Goal: Task Accomplishment & Management: Complete application form

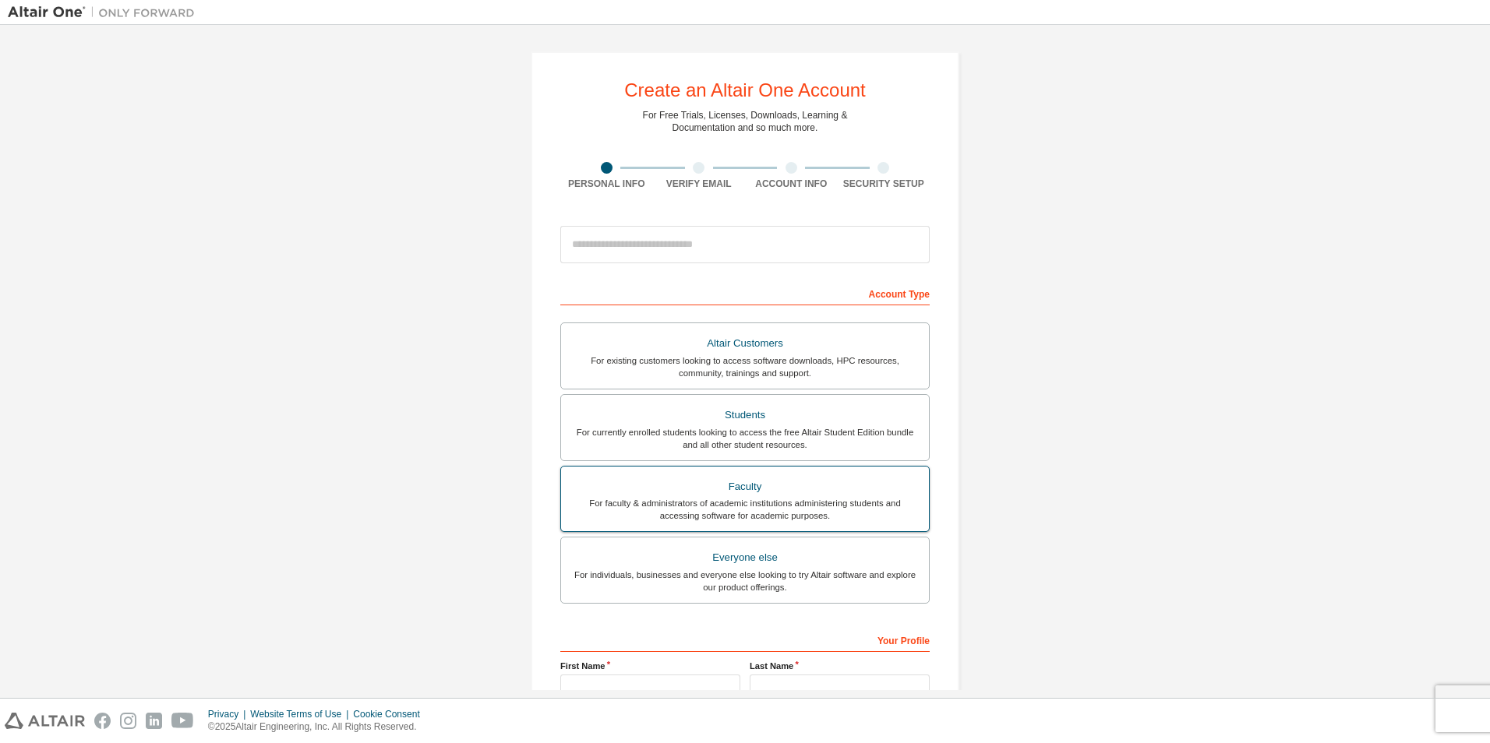
drag, startPoint x: 817, startPoint y: 532, endPoint x: 817, endPoint y: 524, distance: 8.6
click at [817, 527] on label "Faculty For faculty & administrators of academic institutions administering stu…" at bounding box center [744, 499] width 369 height 67
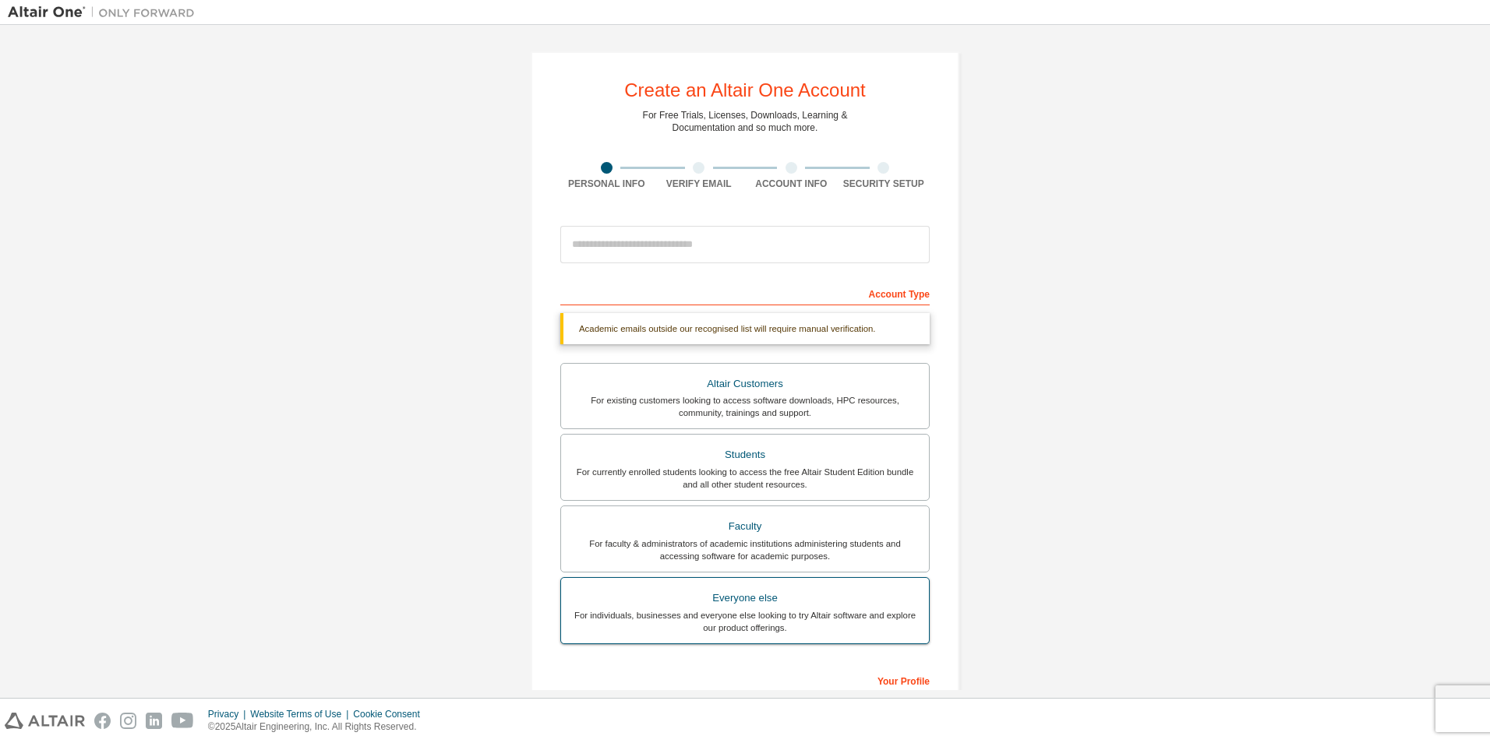
click at [804, 594] on div "Everyone else" at bounding box center [744, 598] width 349 height 22
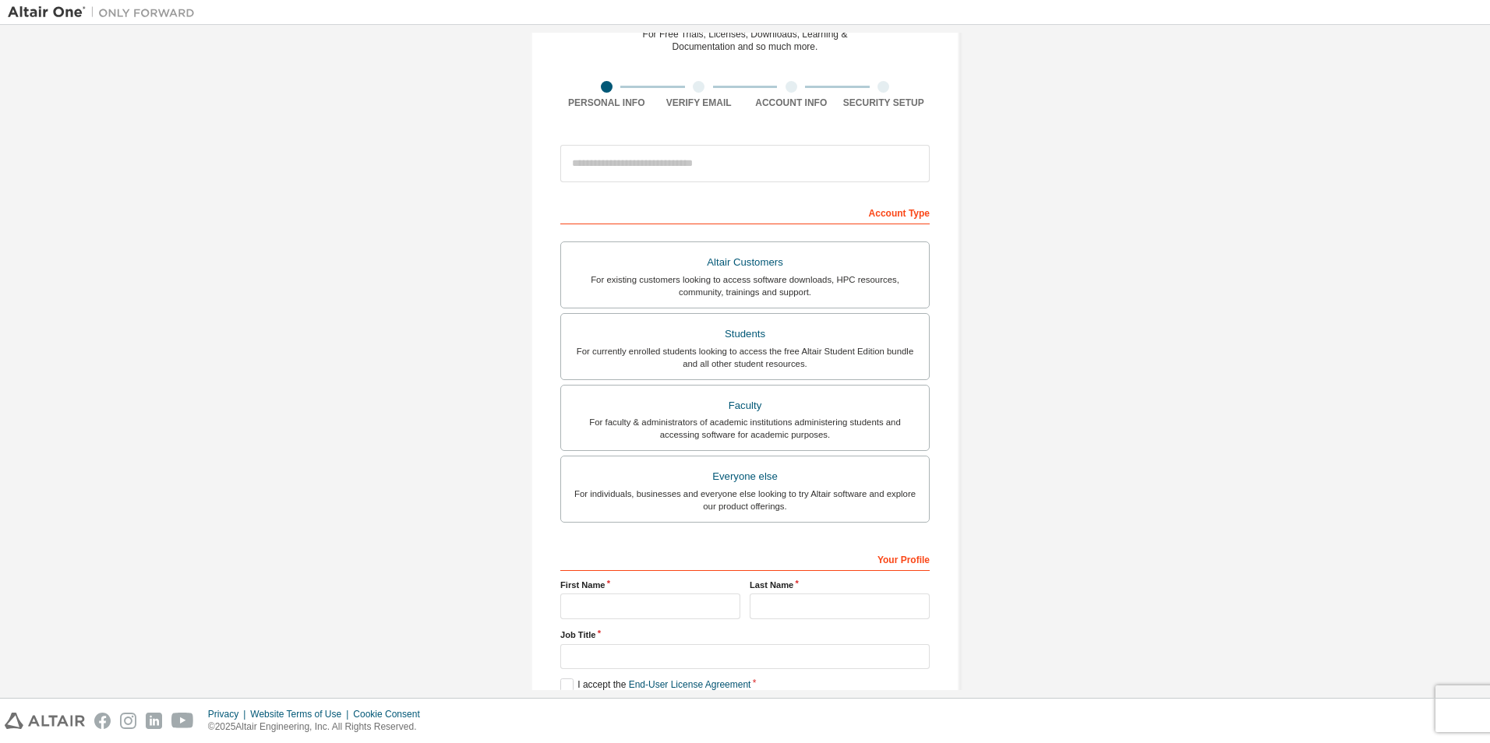
scroll to position [167, 0]
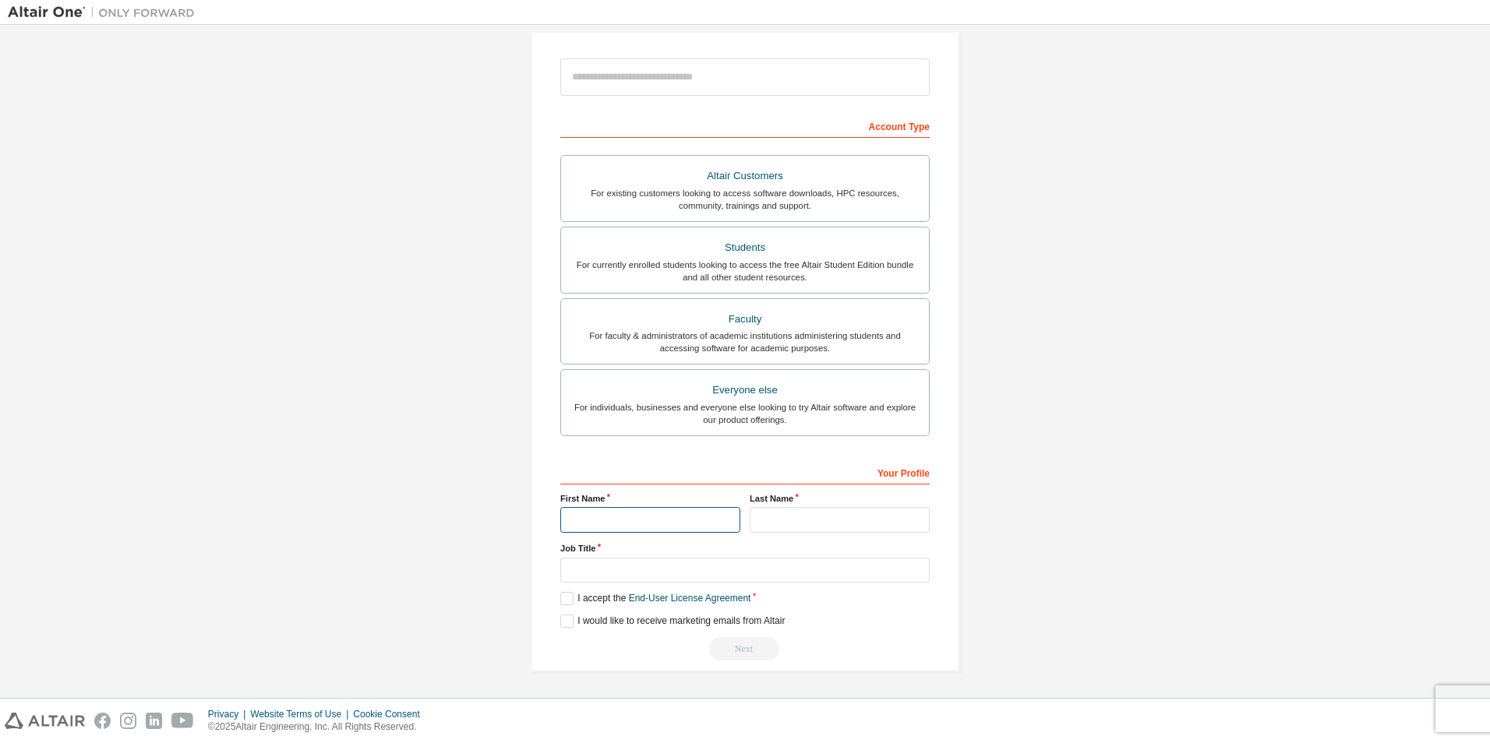
click at [644, 526] on input "text" at bounding box center [650, 520] width 180 height 26
type input "*****"
type input "**********"
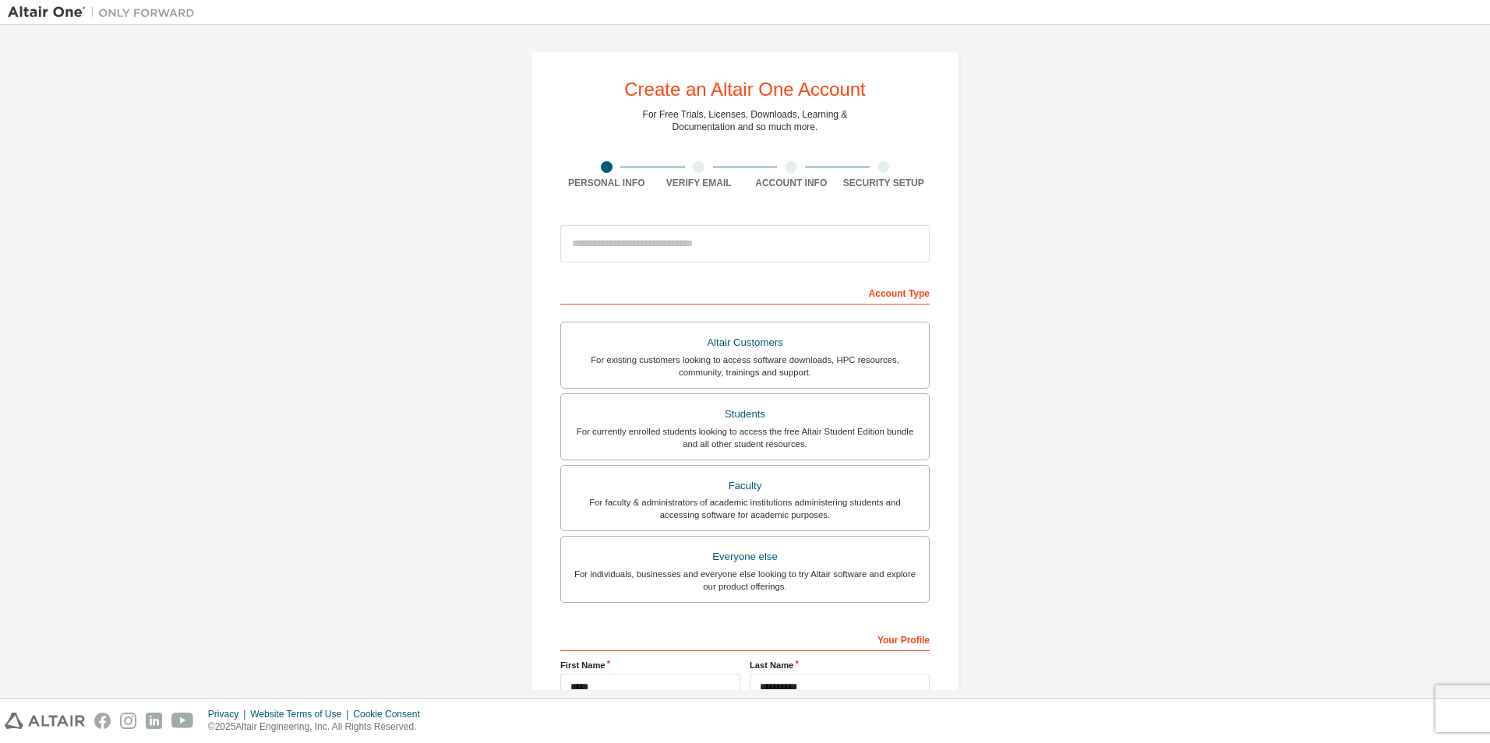
scroll to position [0, 0]
type input "**********"
click at [626, 244] on input "email" at bounding box center [744, 244] width 369 height 37
type input "**********"
click at [600, 284] on div "Account Type" at bounding box center [744, 292] width 369 height 25
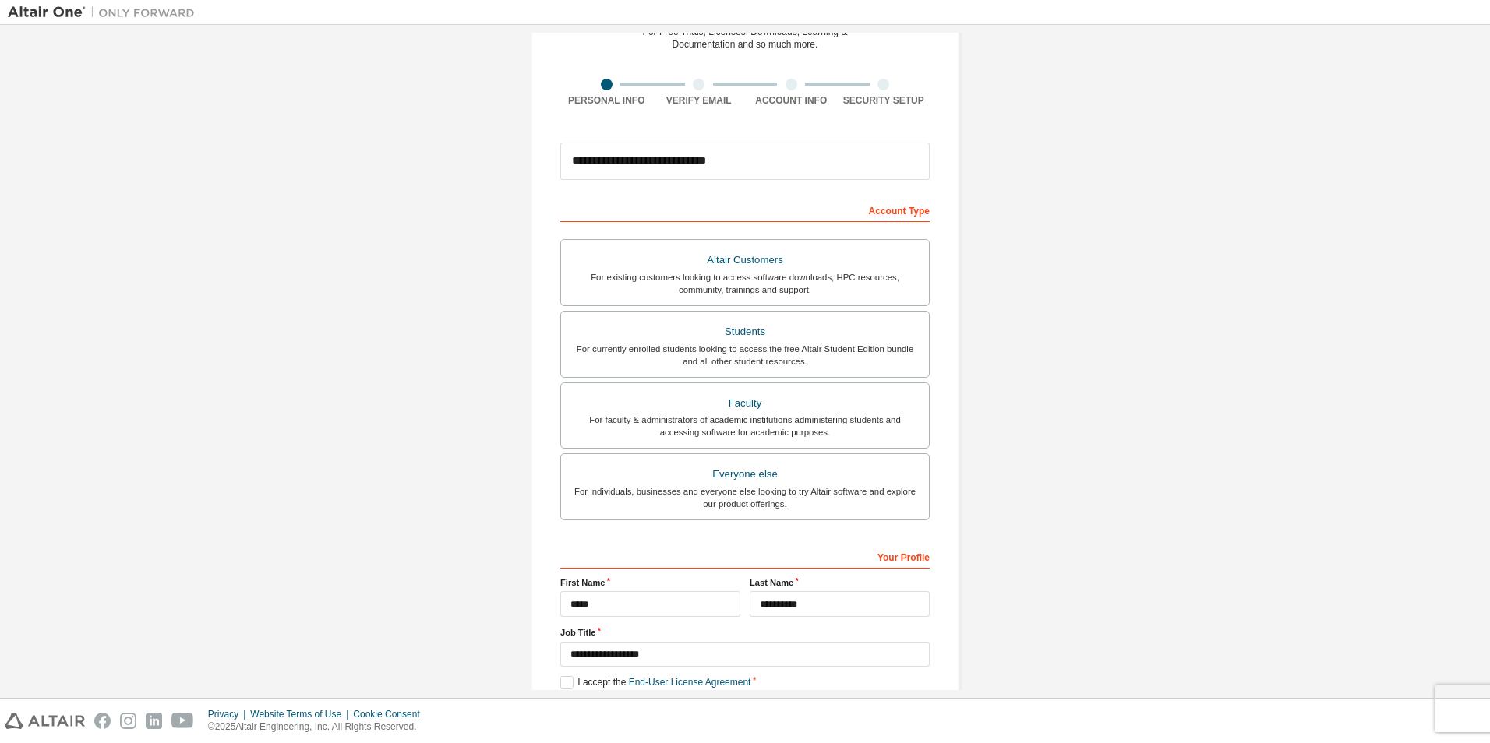
scroll to position [167, 0]
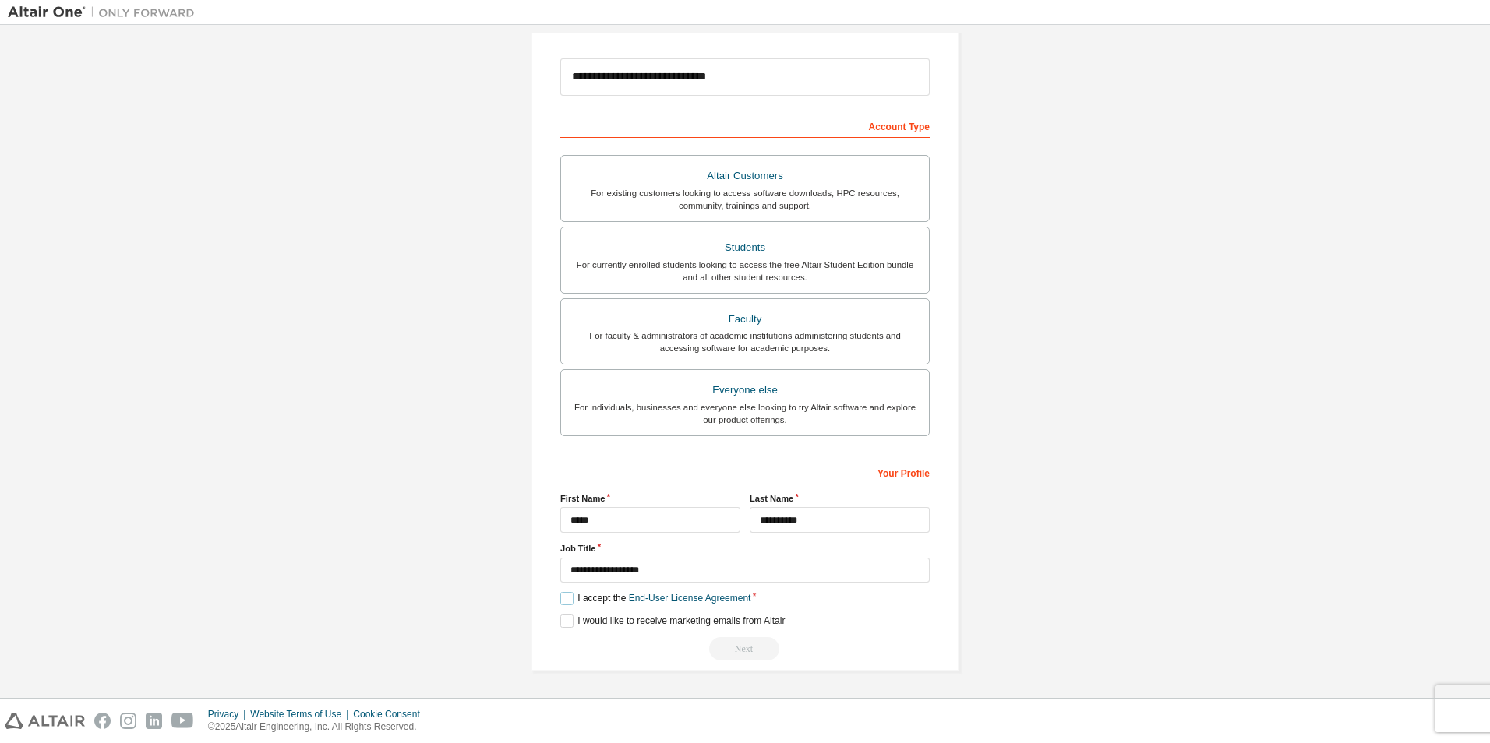
click at [561, 601] on label "I accept the End-User License Agreement" at bounding box center [655, 598] width 190 height 13
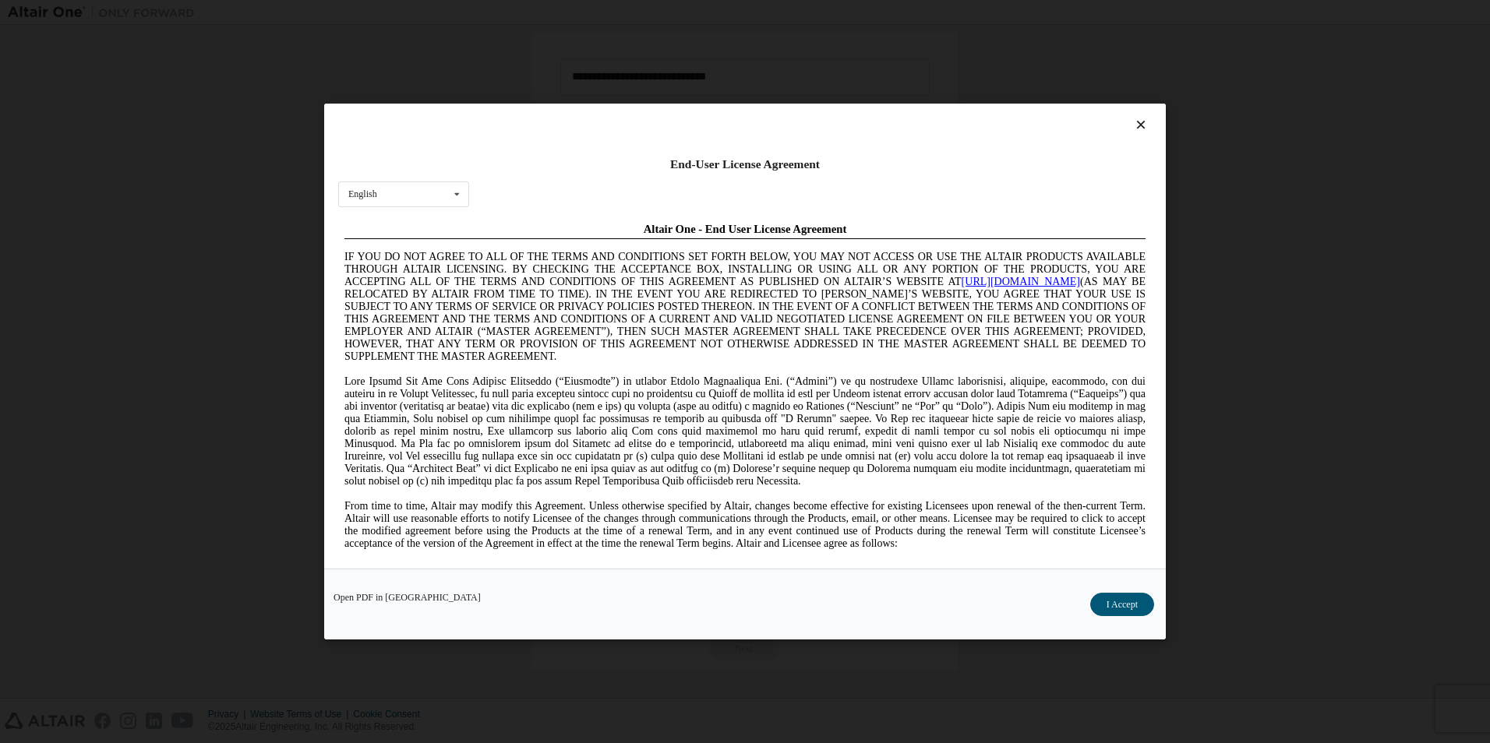
scroll to position [0, 0]
drag, startPoint x: 675, startPoint y: 467, endPoint x: 835, endPoint y: 253, distance: 267.1
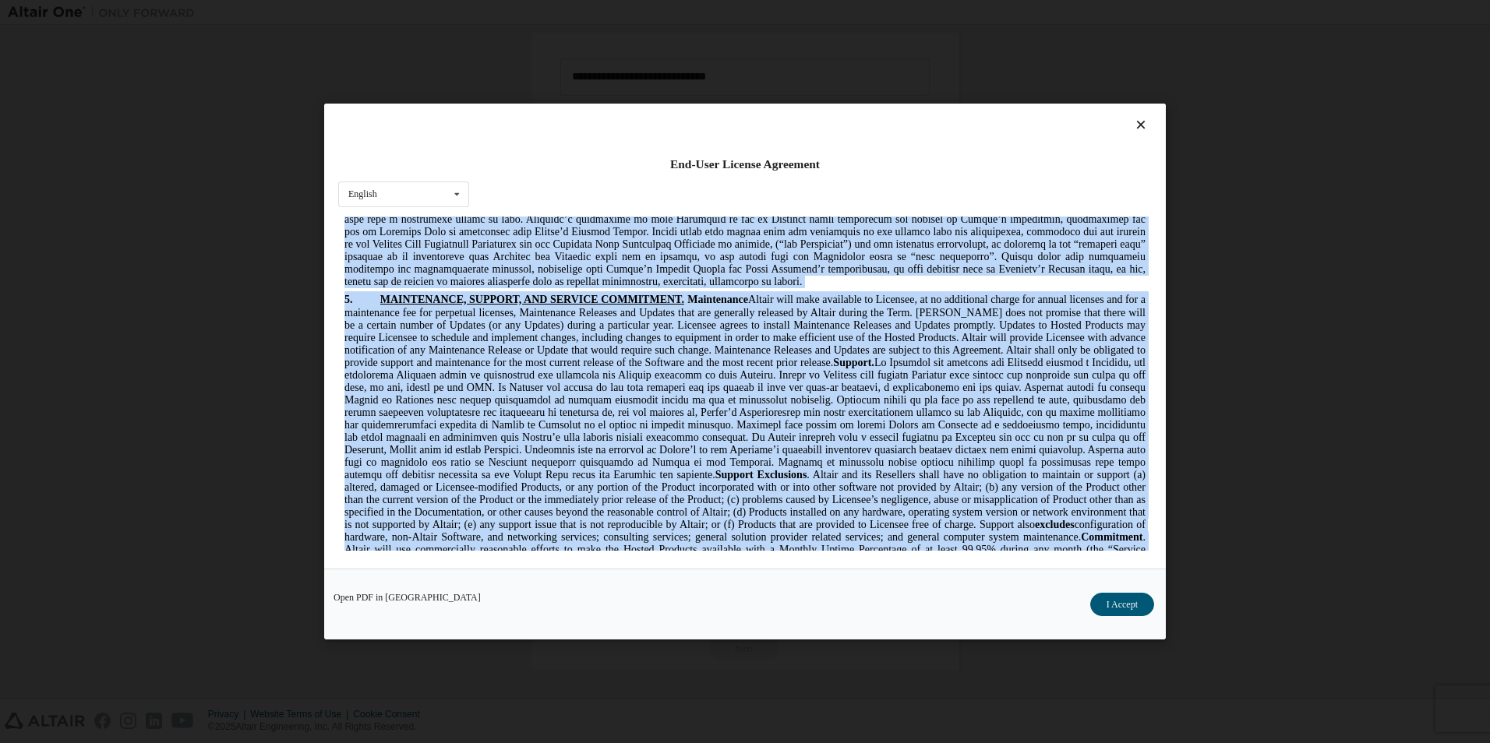
scroll to position [1980, 0]
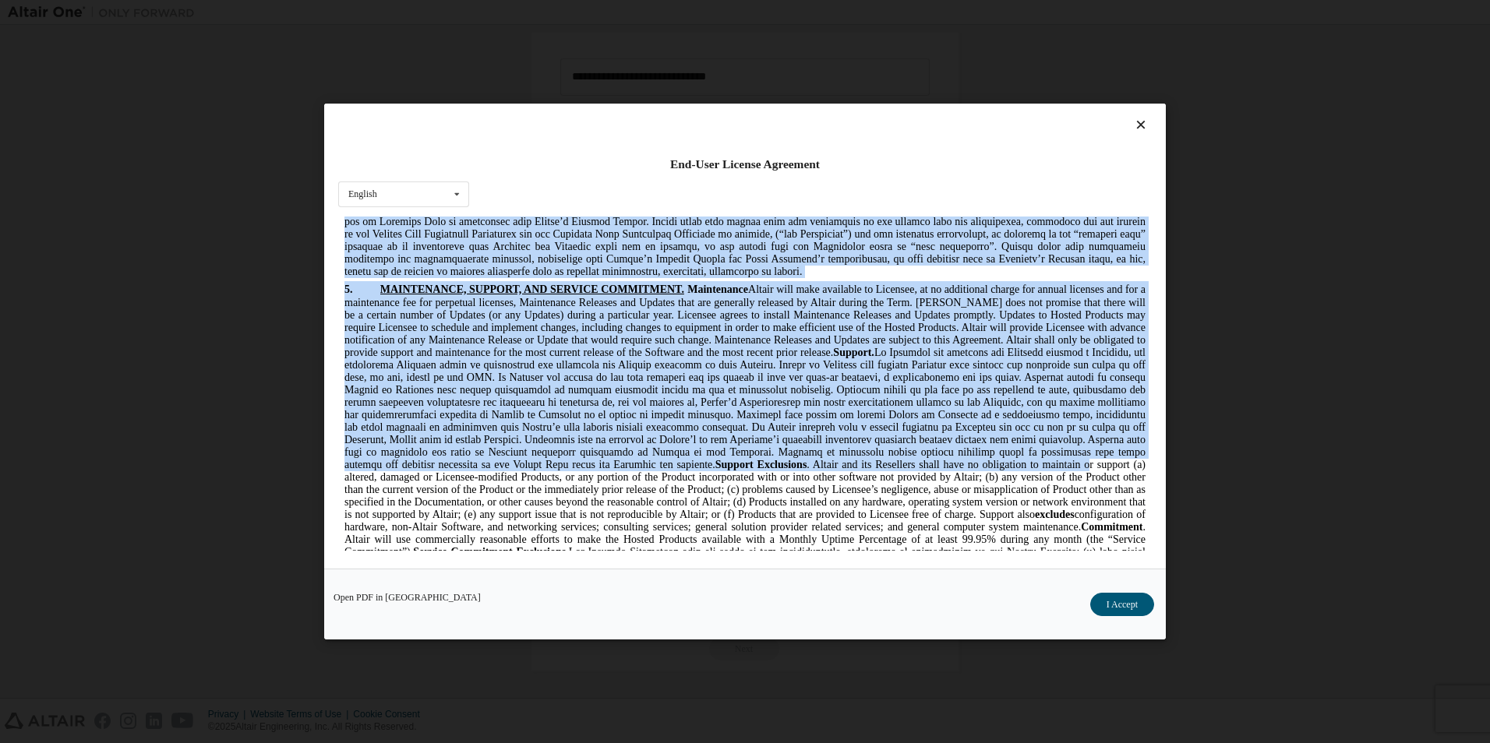
drag, startPoint x: 383, startPoint y: 381, endPoint x: 989, endPoint y: 418, distance: 606.5
click at [989, 418] on div "Altair One - End User License Agreement IF YOU DO NOT AGREE TO ALL OF THE TERMS…" at bounding box center [744, 552] width 801 height 4621
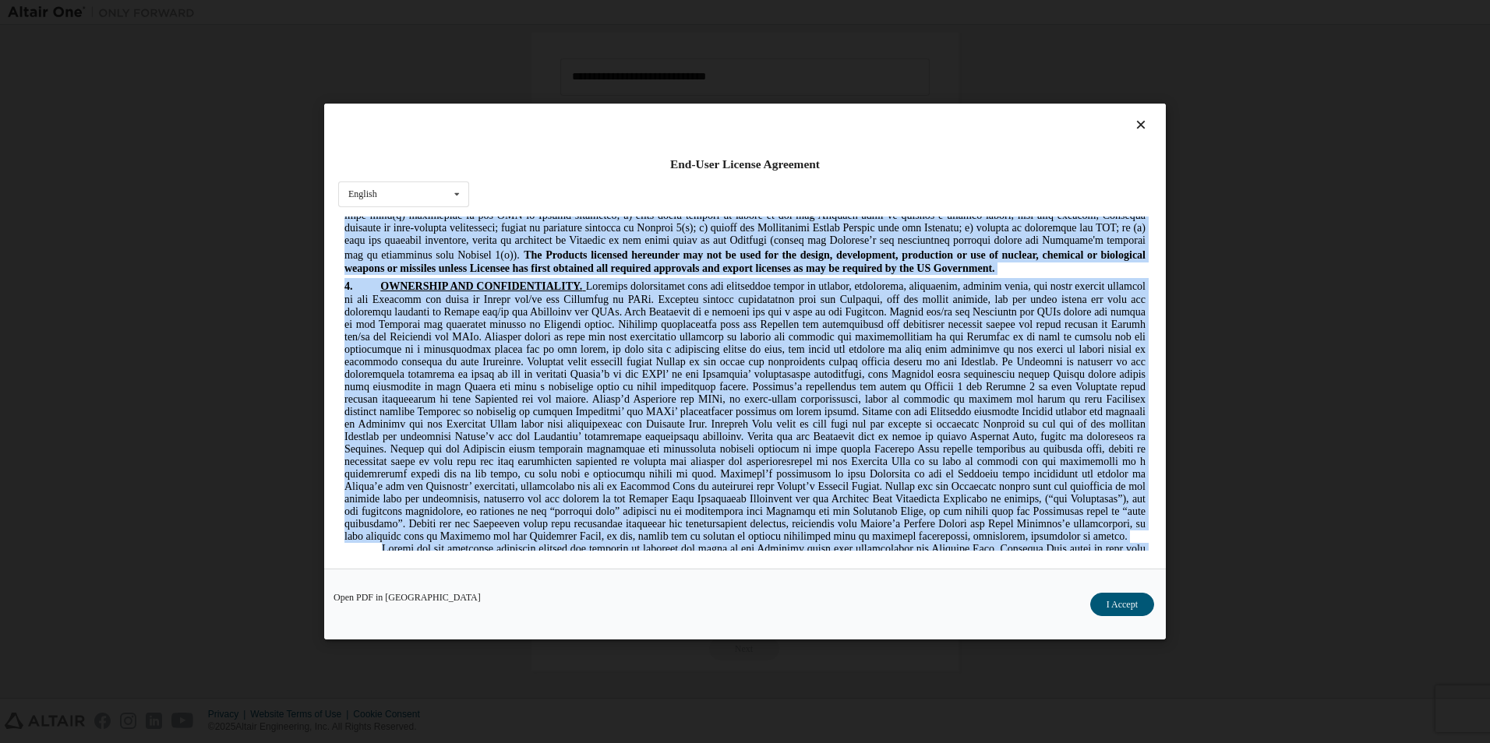
scroll to position [1201, 0]
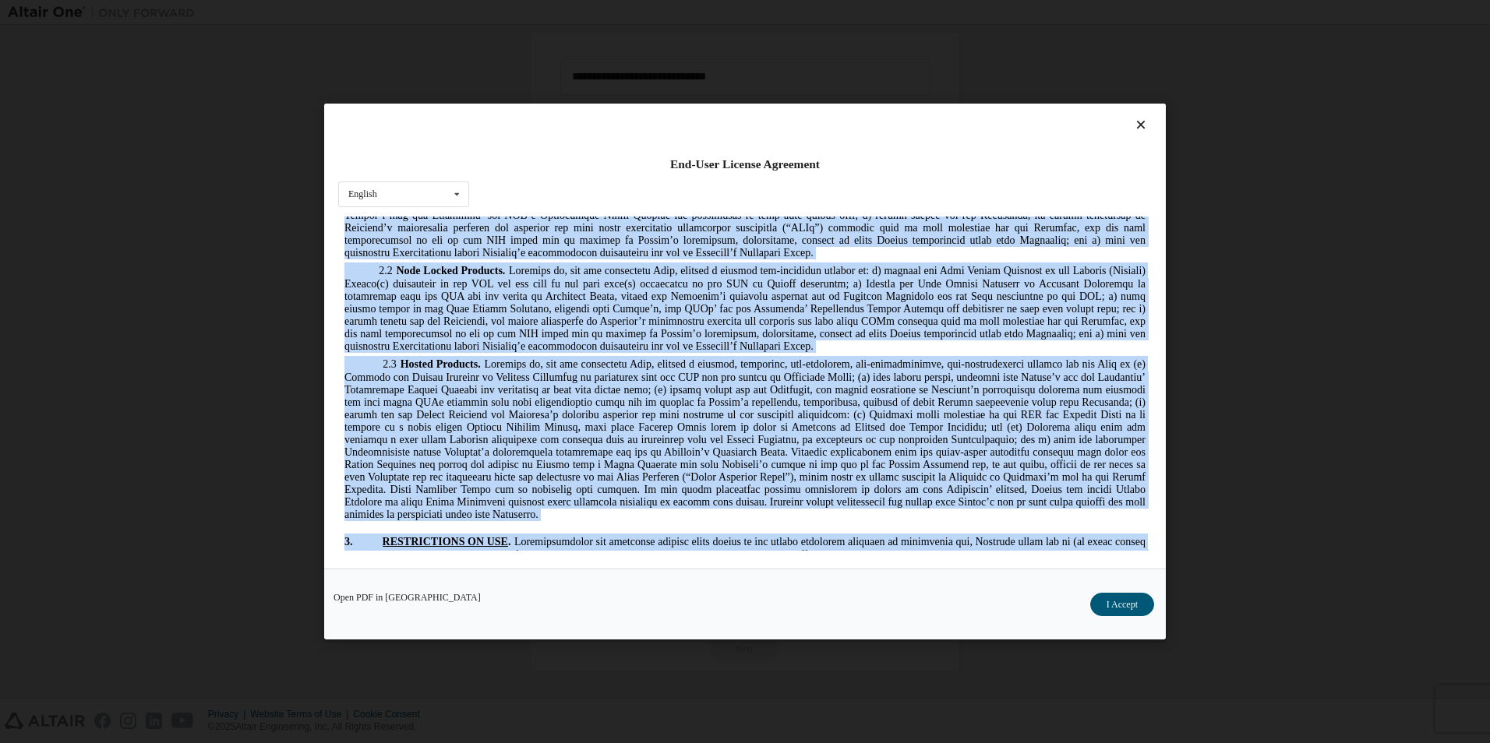
click at [662, 447] on span at bounding box center [744, 439] width 801 height 162
click at [744, 468] on p "2.3 Hosted Products." at bounding box center [744, 437] width 801 height 165
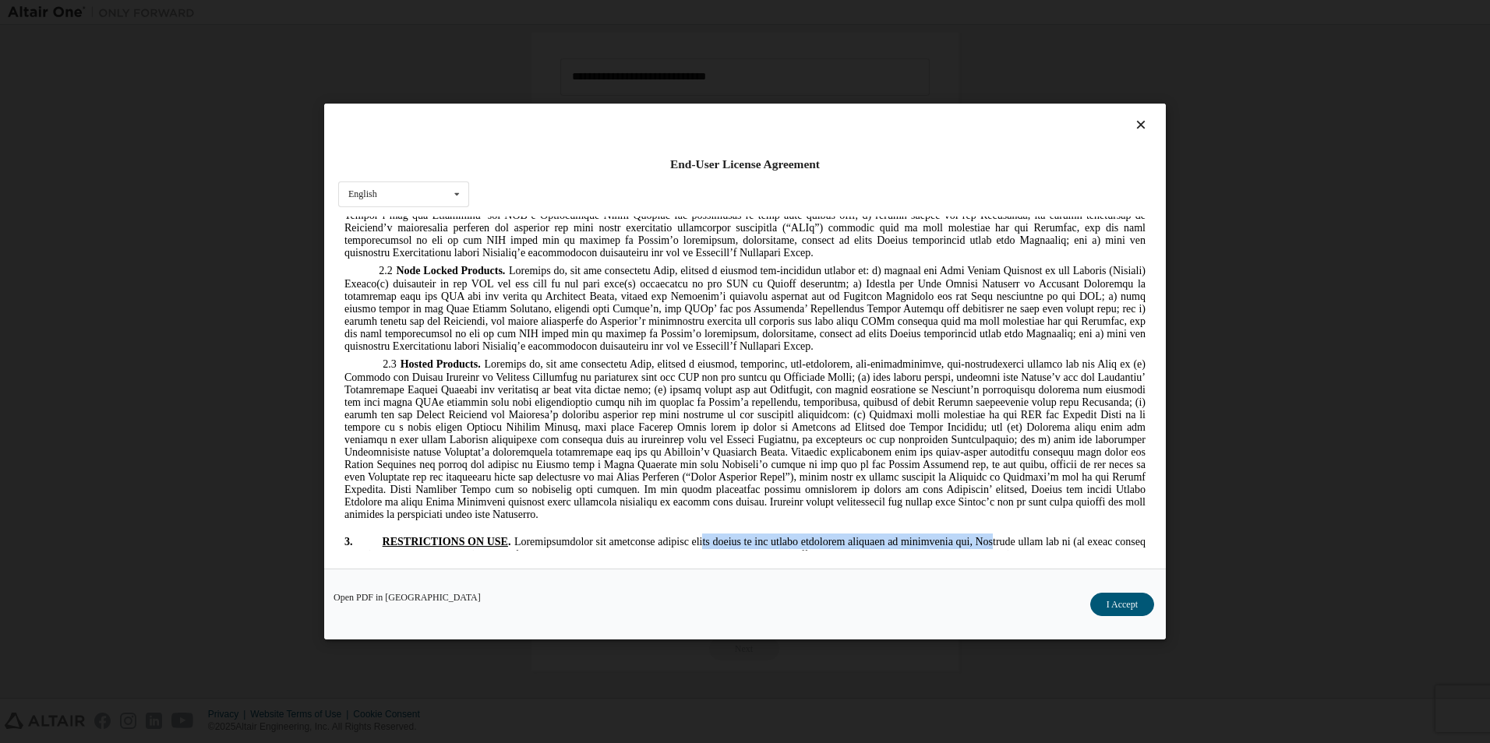
drag, startPoint x: 697, startPoint y: 493, endPoint x: 971, endPoint y: 479, distance: 274.6
drag, startPoint x: 971, startPoint y: 479, endPoint x: 591, endPoint y: 479, distance: 381.0
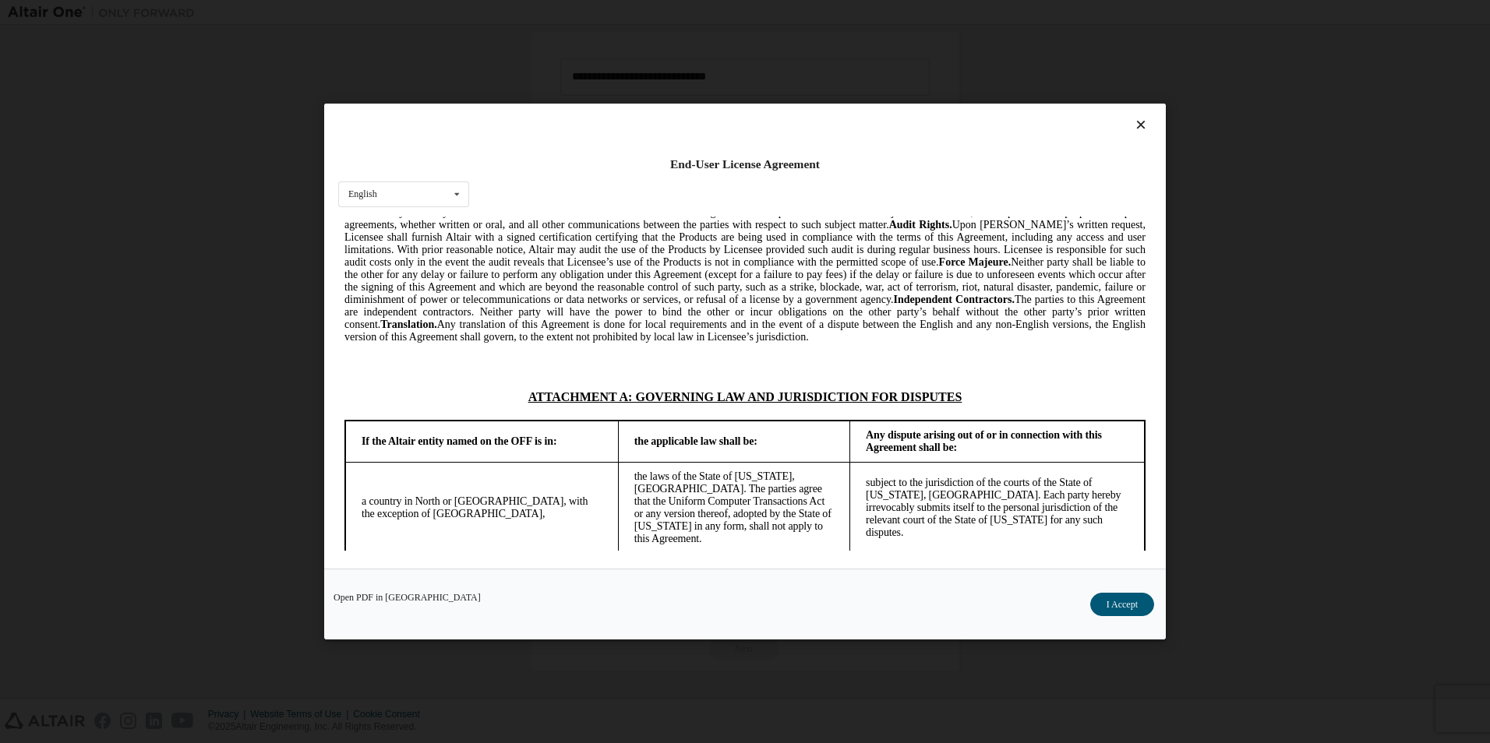
scroll to position [3733, 0]
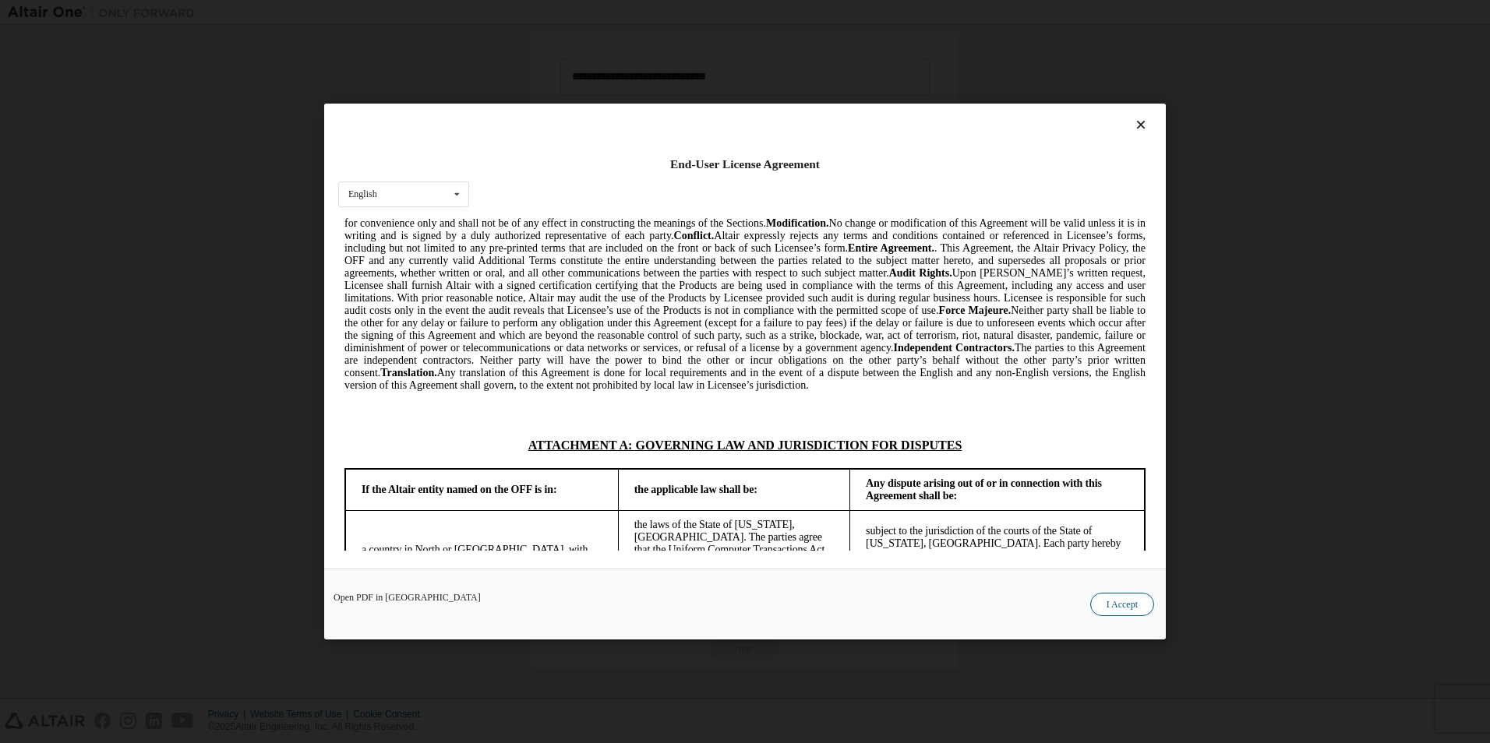
click at [1113, 598] on button "I Accept" at bounding box center [1122, 604] width 64 height 23
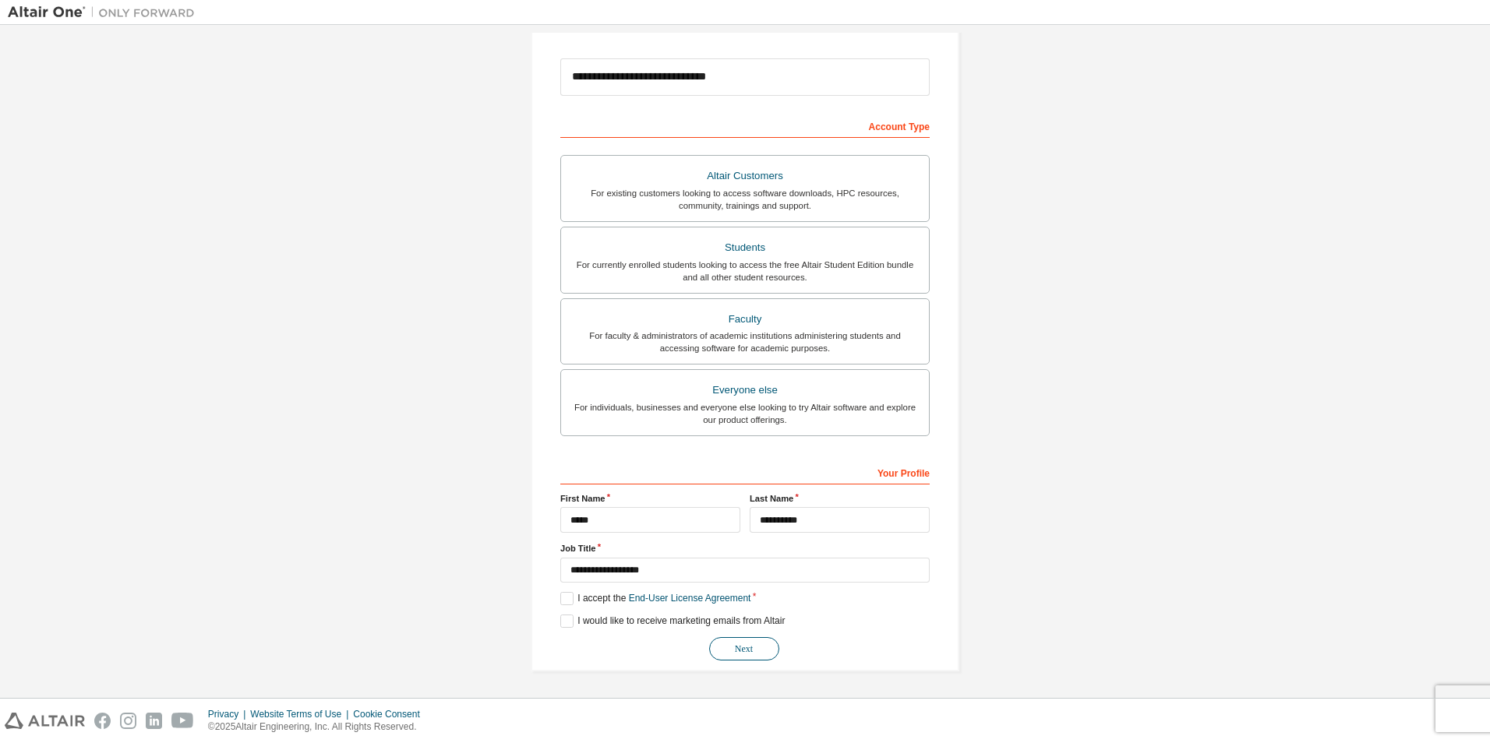
drag, startPoint x: 736, startPoint y: 647, endPoint x: 683, endPoint y: 672, distance: 58.9
click at [736, 647] on button "Next" at bounding box center [744, 648] width 70 height 23
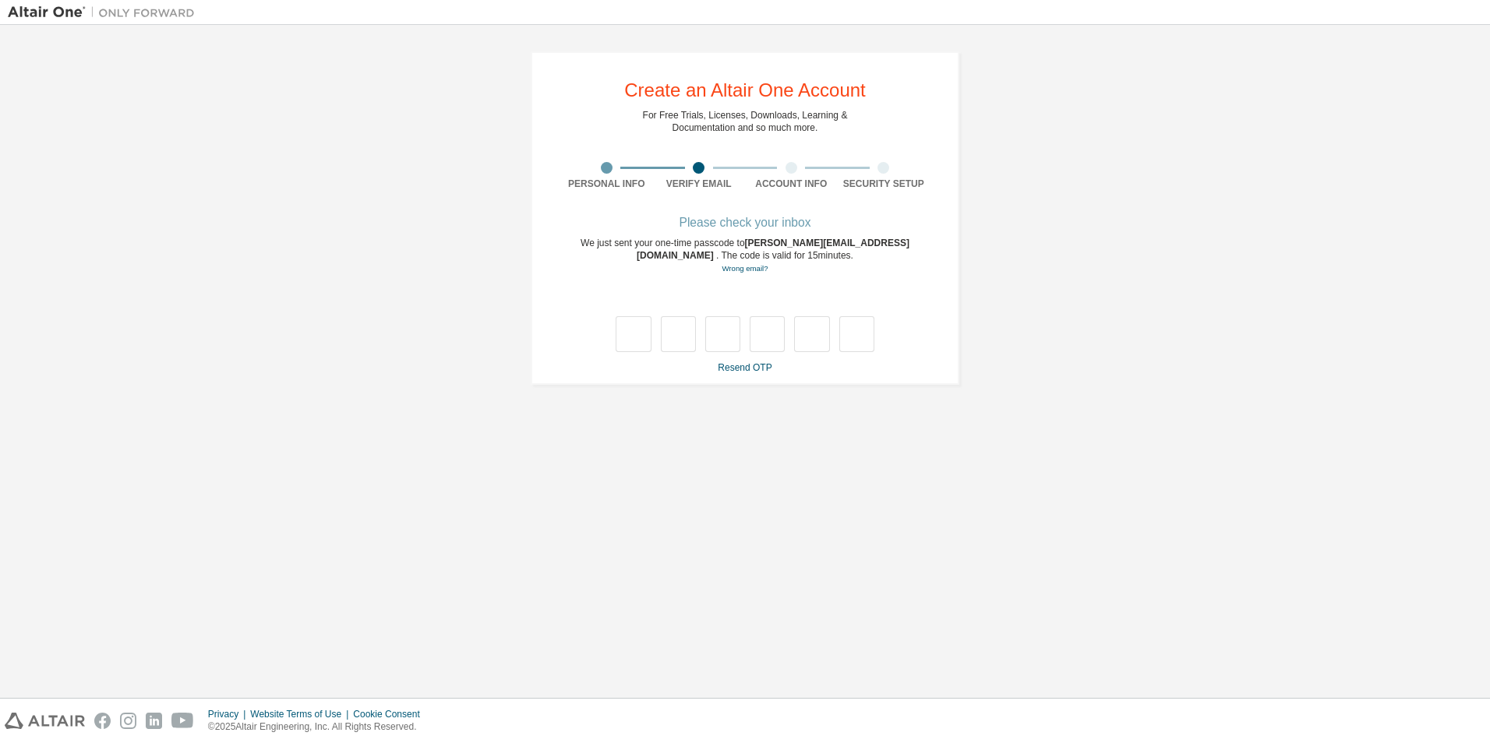
scroll to position [0, 0]
drag, startPoint x: 629, startPoint y: 325, endPoint x: 830, endPoint y: 497, distance: 264.7
click at [629, 325] on input "text" at bounding box center [632, 334] width 35 height 36
type input "*"
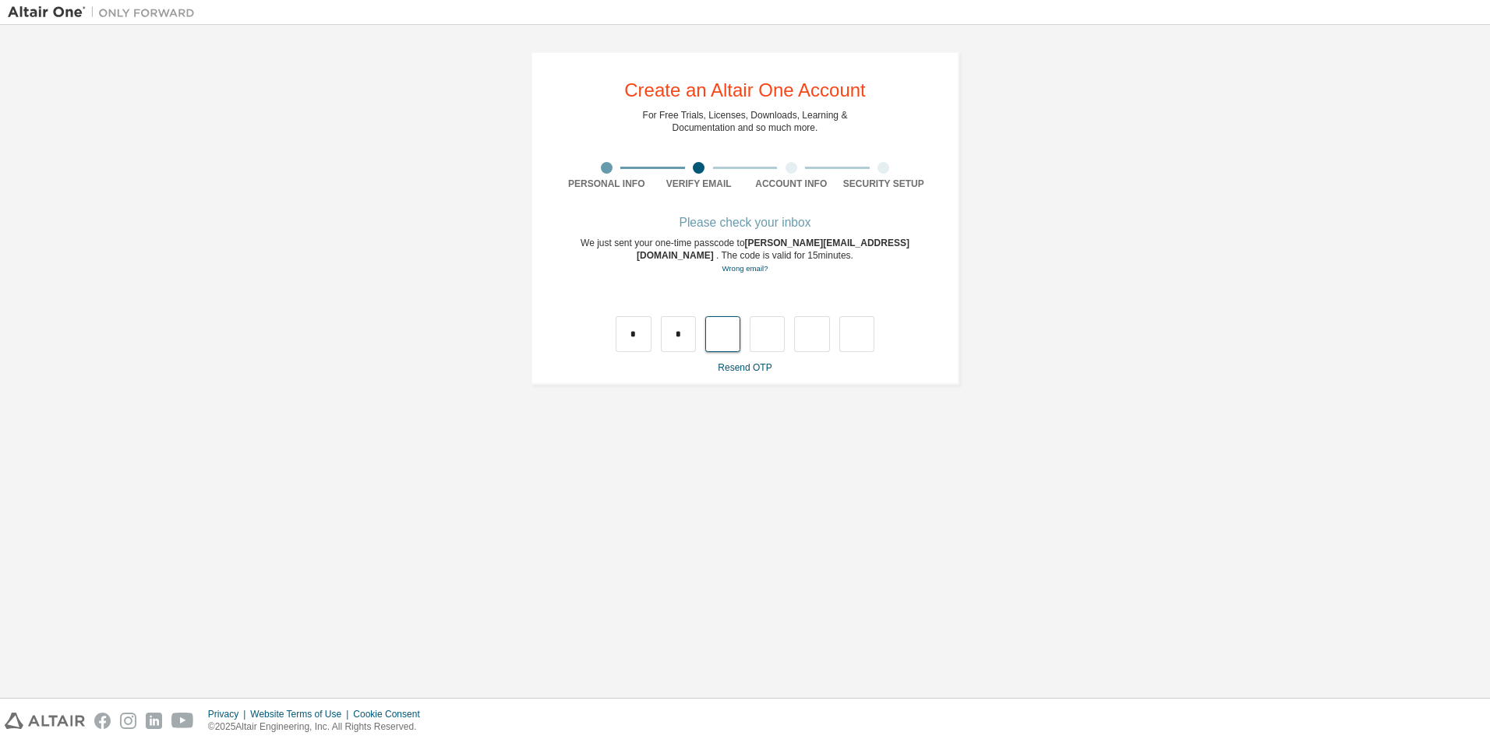
type input "*"
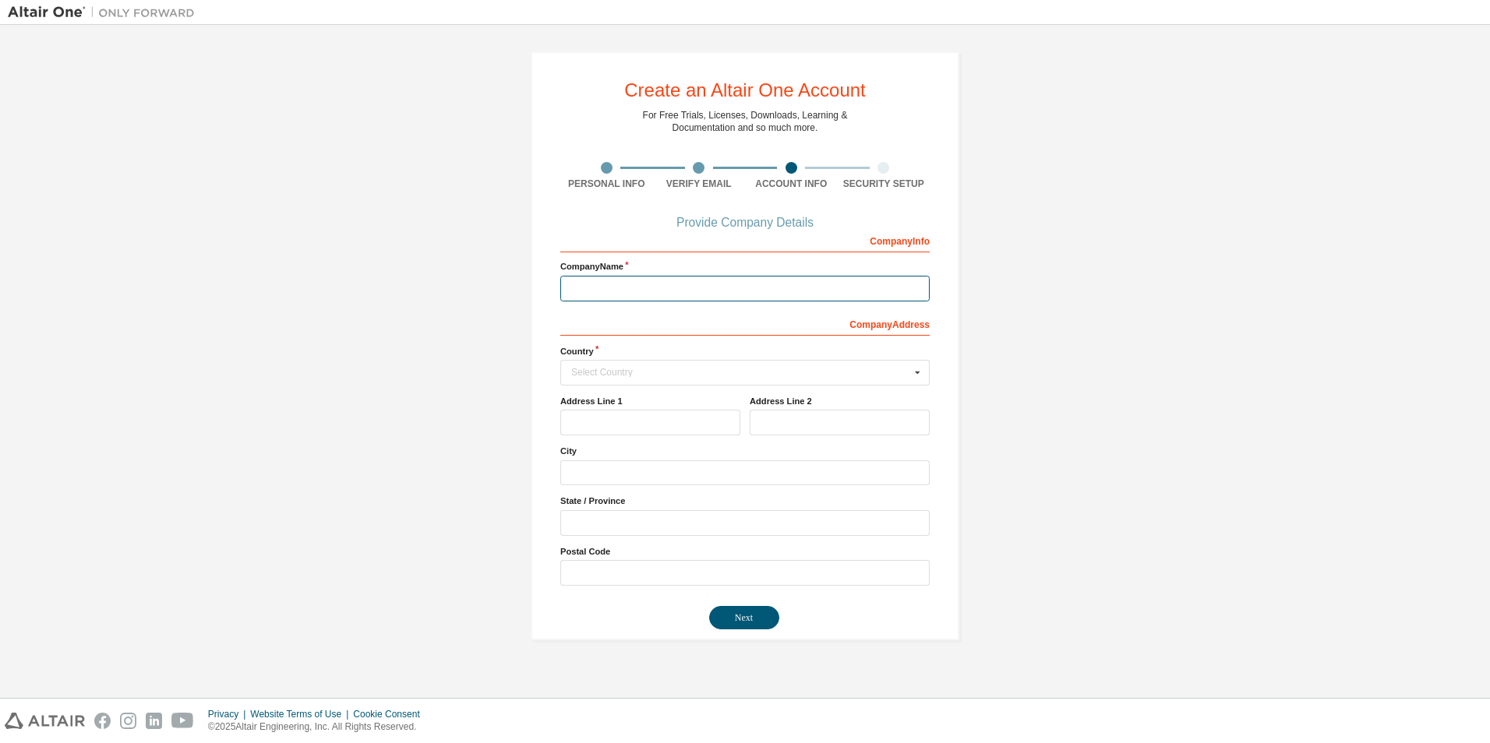
click at [682, 285] on input "text" at bounding box center [744, 289] width 369 height 26
type input "********"
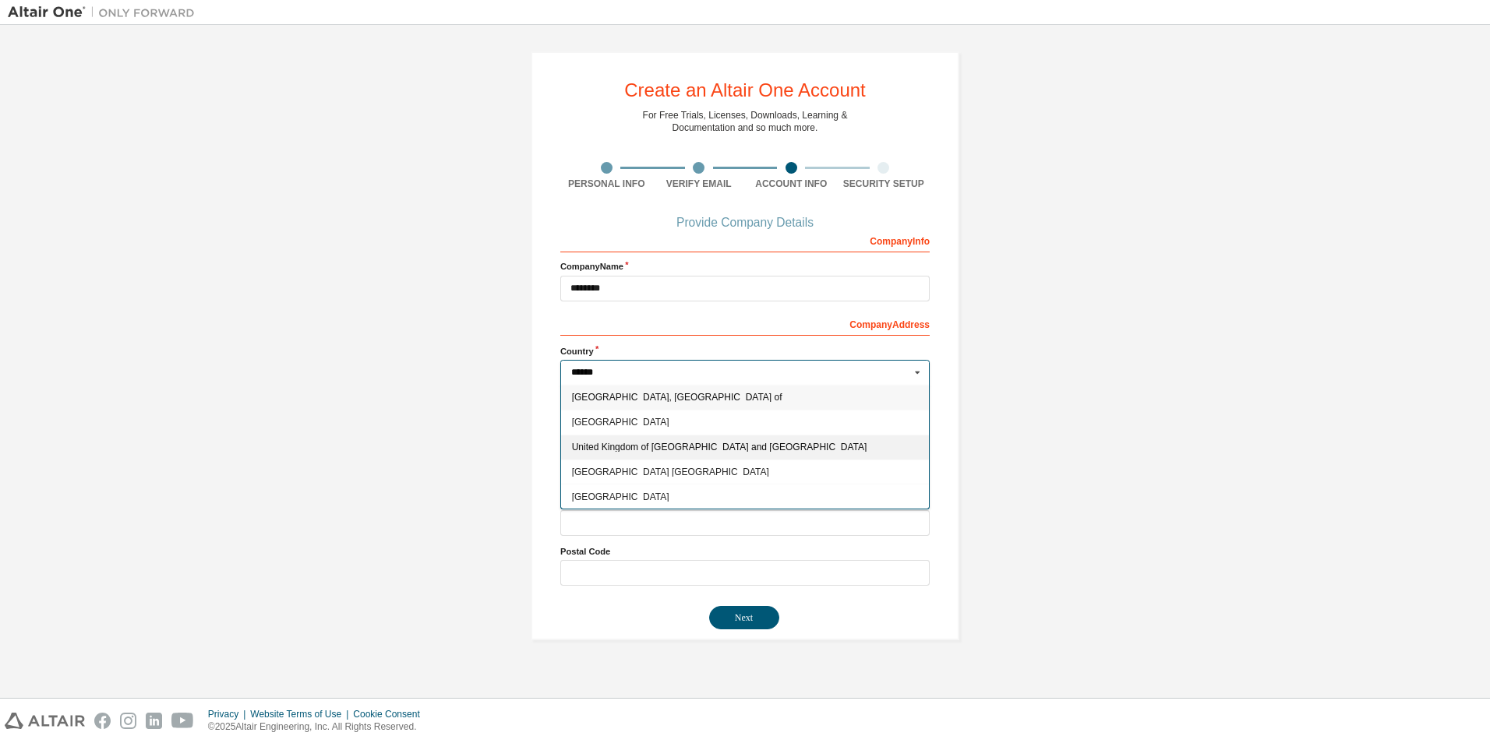
type input "******"
click at [694, 443] on span "United Kingdom of [GEOGRAPHIC_DATA] and [GEOGRAPHIC_DATA]" at bounding box center [745, 447] width 347 height 9
type input "***"
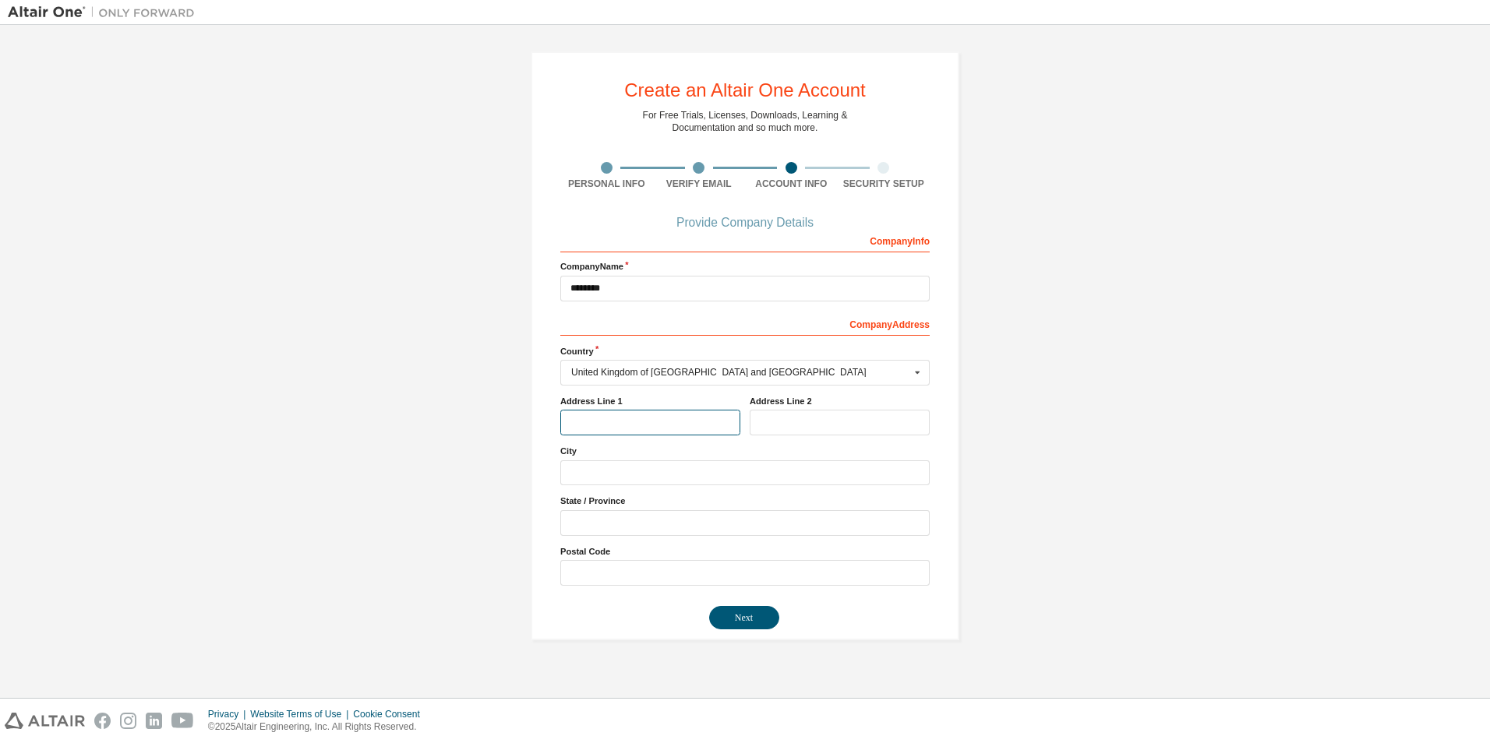
click at [679, 422] on input "text" at bounding box center [650, 423] width 180 height 26
click at [716, 606] on button "Next" at bounding box center [744, 617] width 70 height 23
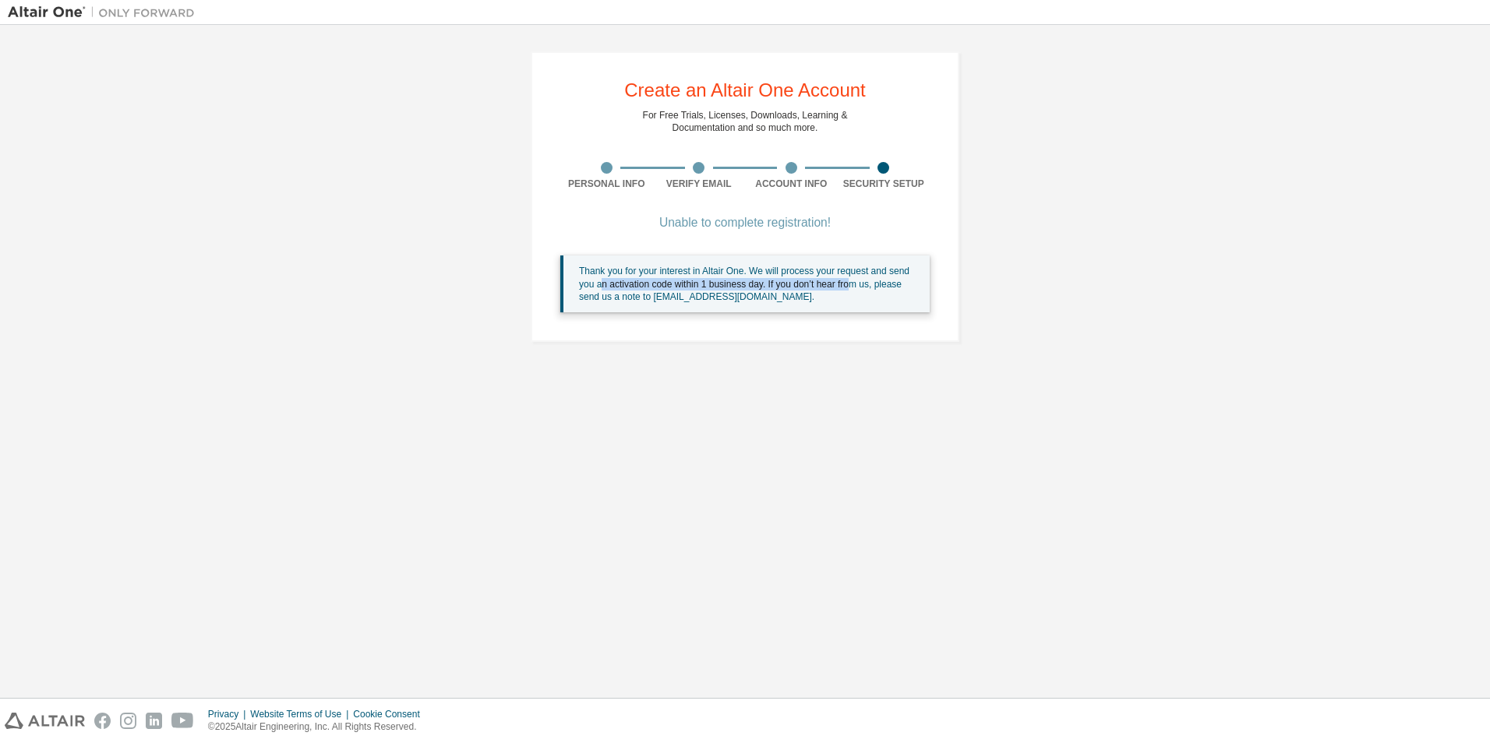
drag, startPoint x: 605, startPoint y: 282, endPoint x: 851, endPoint y: 290, distance: 245.5
click at [851, 290] on div "Thank you for your interest in Altair One. We will process your request and sen…" at bounding box center [748, 284] width 338 height 38
drag, startPoint x: 851, startPoint y: 290, endPoint x: 825, endPoint y: 315, distance: 35.8
click at [825, 315] on div "Unable to complete registration! Thank you for your interest in Altair One. We …" at bounding box center [744, 274] width 369 height 113
click at [521, 466] on div "Create an Altair One Account For Free Trials, Licenses, Downloads, Learning & D…" at bounding box center [745, 362] width 1474 height 658
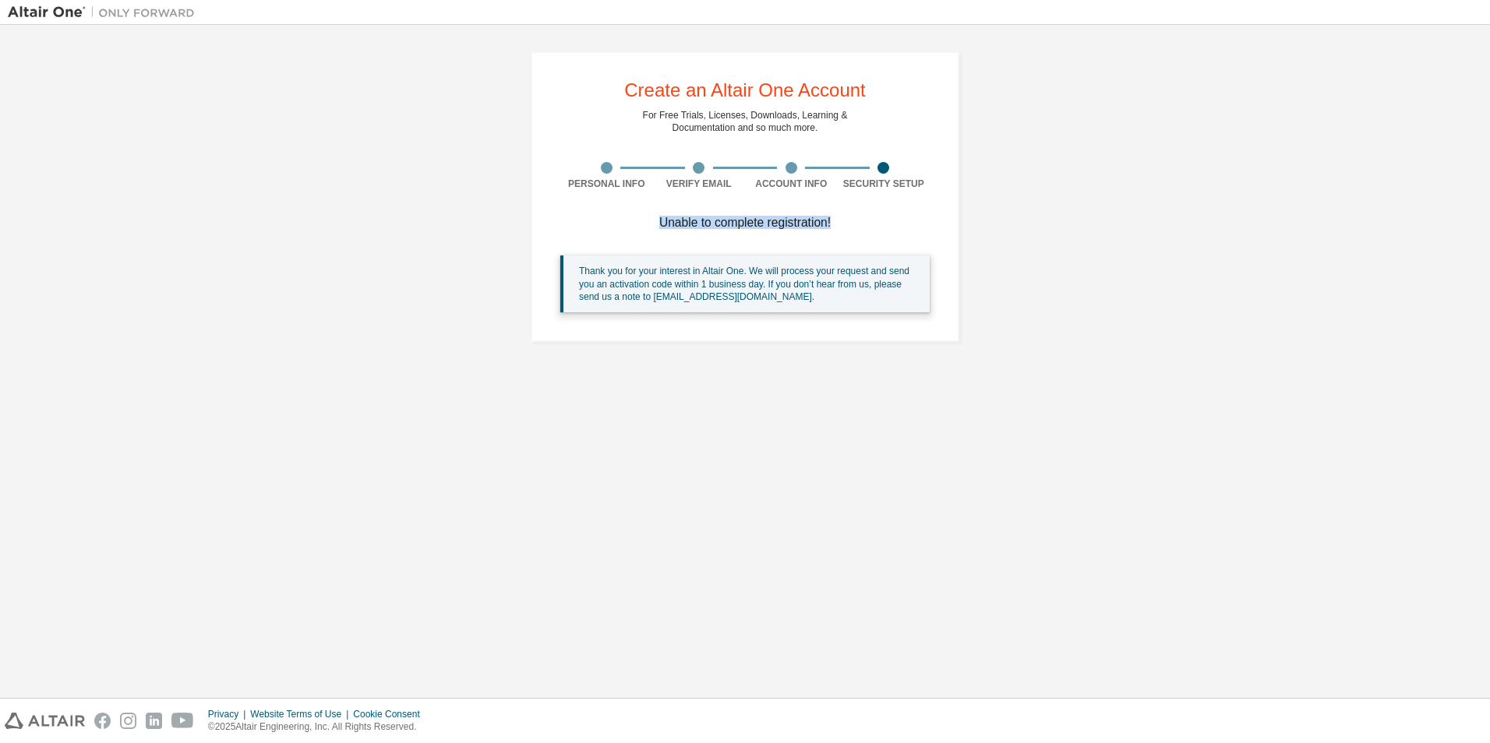
drag, startPoint x: 655, startPoint y: 226, endPoint x: 876, endPoint y: 238, distance: 220.8
click at [876, 238] on div "Unable to complete registration! Thank you for your interest in Altair One. We …" at bounding box center [744, 274] width 369 height 113
drag, startPoint x: 876, startPoint y: 238, endPoint x: 718, endPoint y: 289, distance: 166.3
click at [720, 289] on div "Thank you for your interest in Altair One. We will process your request and sen…" at bounding box center [748, 284] width 338 height 38
click at [706, 279] on div "Thank you for your interest in Altair One. We will process your request and sen…" at bounding box center [748, 284] width 338 height 38
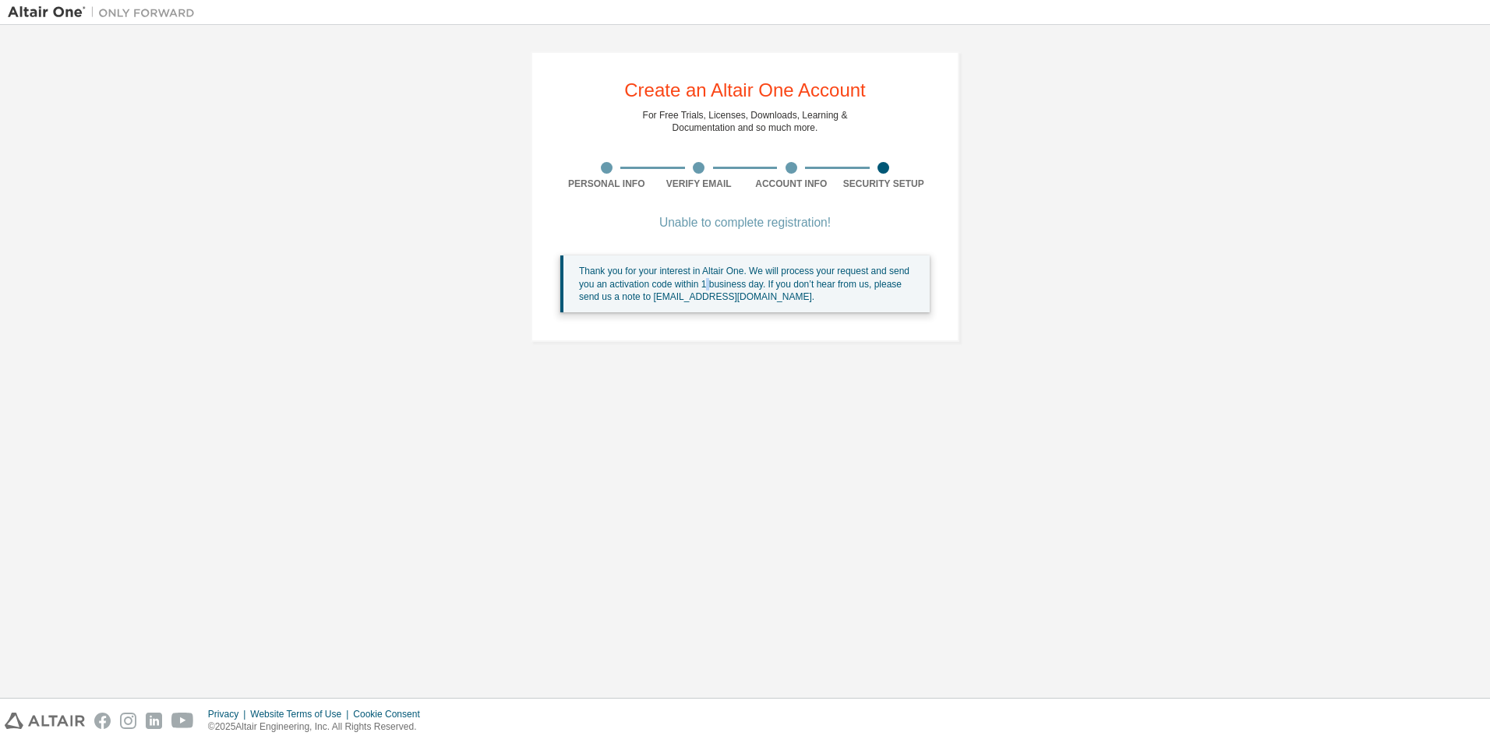
click at [706, 279] on div "Thank you for your interest in Altair One. We will process your request and sen…" at bounding box center [748, 284] width 338 height 38
drag, startPoint x: 706, startPoint y: 279, endPoint x: 513, endPoint y: 440, distance: 251.7
click at [656, 338] on div "Create an Altair One Account For Free Trials, Licenses, Downloads, Learning & D…" at bounding box center [745, 196] width 428 height 291
drag, startPoint x: 316, startPoint y: 400, endPoint x: 915, endPoint y: 583, distance: 626.2
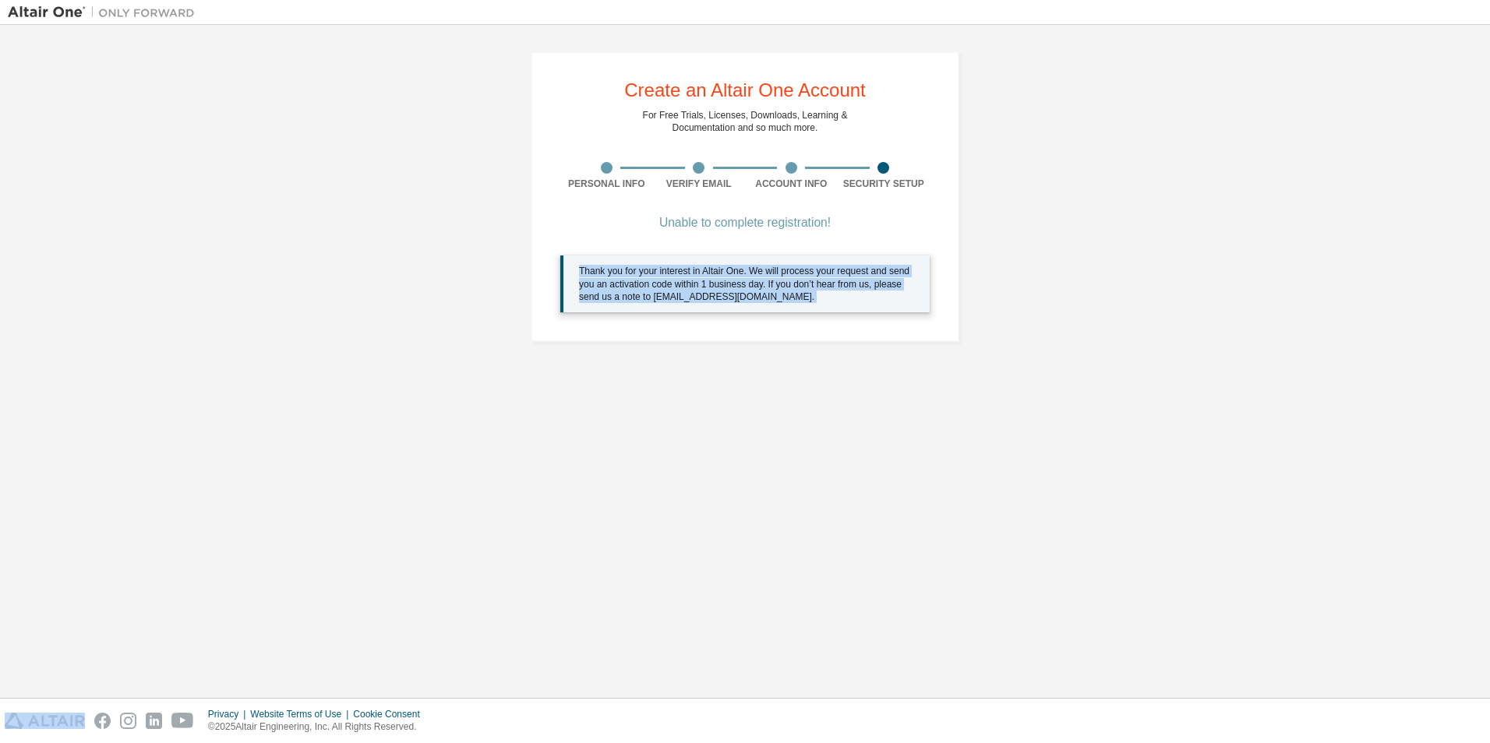
click at [316, 400] on div "Create an Altair One Account For Free Trials, Licenses, Downloads, Learning & D…" at bounding box center [745, 362] width 1474 height 658
drag, startPoint x: 536, startPoint y: 558, endPoint x: 795, endPoint y: 629, distance: 268.4
click at [536, 558] on div "Create an Altair One Account For Free Trials, Licenses, Downloads, Learning & D…" at bounding box center [745, 362] width 1474 height 658
click at [238, 507] on div "Create an Altair One Account For Free Trials, Licenses, Downloads, Learning & D…" at bounding box center [745, 362] width 1474 height 658
click at [1043, 376] on div "Create an Altair One Account For Free Trials, Licenses, Downloads, Learning & D…" at bounding box center [745, 362] width 1474 height 658
